Goal: Task Accomplishment & Management: Complete application form

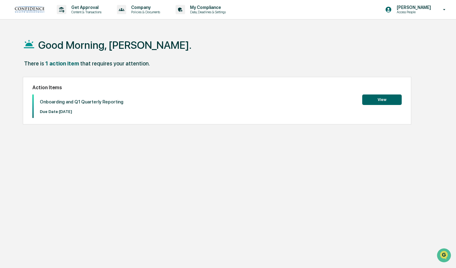
click at [389, 97] on button "View" at bounding box center [381, 99] width 39 height 10
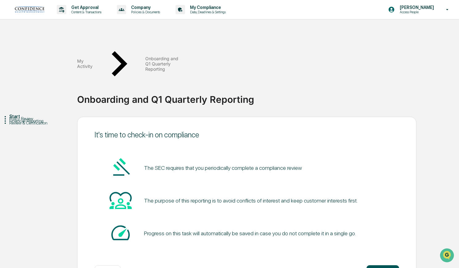
click at [389, 265] on button "Get started" at bounding box center [382, 271] width 33 height 12
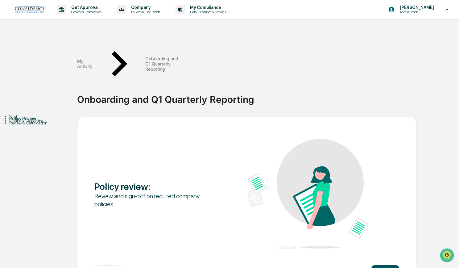
click at [384, 265] on button "Continue" at bounding box center [385, 271] width 28 height 12
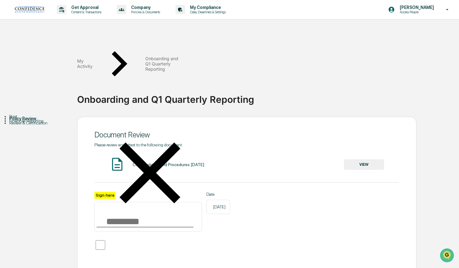
click at [368, 159] on button "VIEW" at bounding box center [364, 164] width 40 height 10
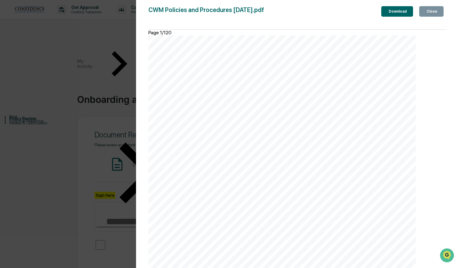
scroll to position [24690, 0]
click at [152, 80] on div "Page 1/120 i Confidence Wealth Management Written Policies and Procedures Effec…" at bounding box center [281, 152] width 267 height 244
drag, startPoint x: 443, startPoint y: 121, endPoint x: 445, endPoint y: 128, distance: 7.2
click at [416, 128] on div "Page 1/120 i Confidence Wealth Management Written Policies and Procedures Effec…" at bounding box center [281, 152] width 267 height 244
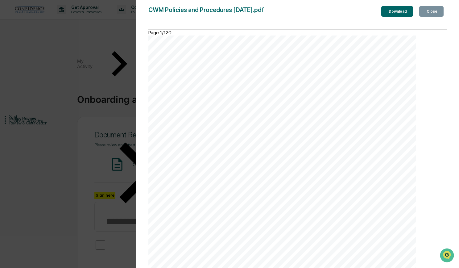
scroll to position [28663, 0]
click at [432, 10] on div "Close" at bounding box center [431, 11] width 12 height 4
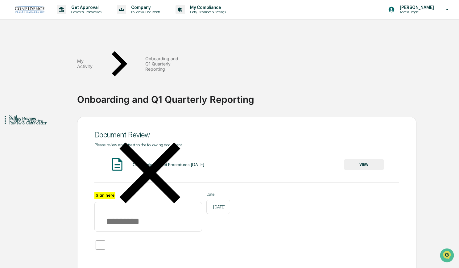
click at [107, 202] on input "Sign here" at bounding box center [148, 217] width 108 height 30
type input "**********"
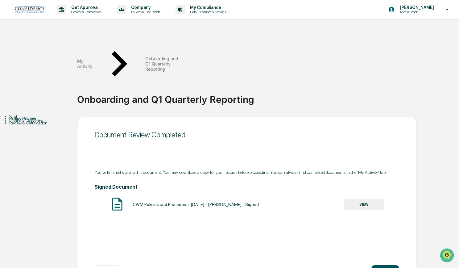
click at [385, 265] on button "Continue" at bounding box center [385, 271] width 28 height 12
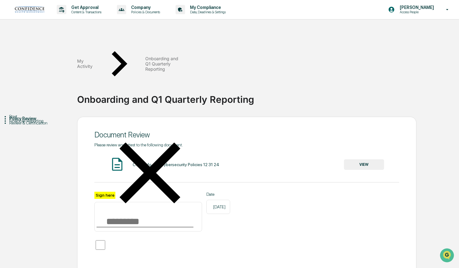
click at [365, 159] on button "VIEW" at bounding box center [364, 164] width 40 height 10
